Goal: Transaction & Acquisition: Register for event/course

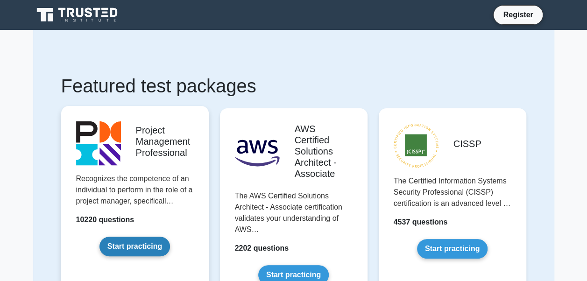
click at [148, 239] on link "Start practicing" at bounding box center [135, 247] width 71 height 20
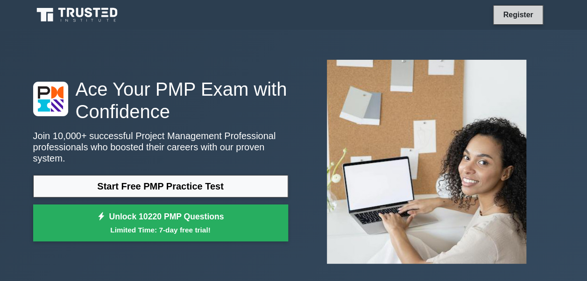
click at [528, 14] on link "Register" at bounding box center [518, 15] width 41 height 12
